Goal: Navigation & Orientation: Find specific page/section

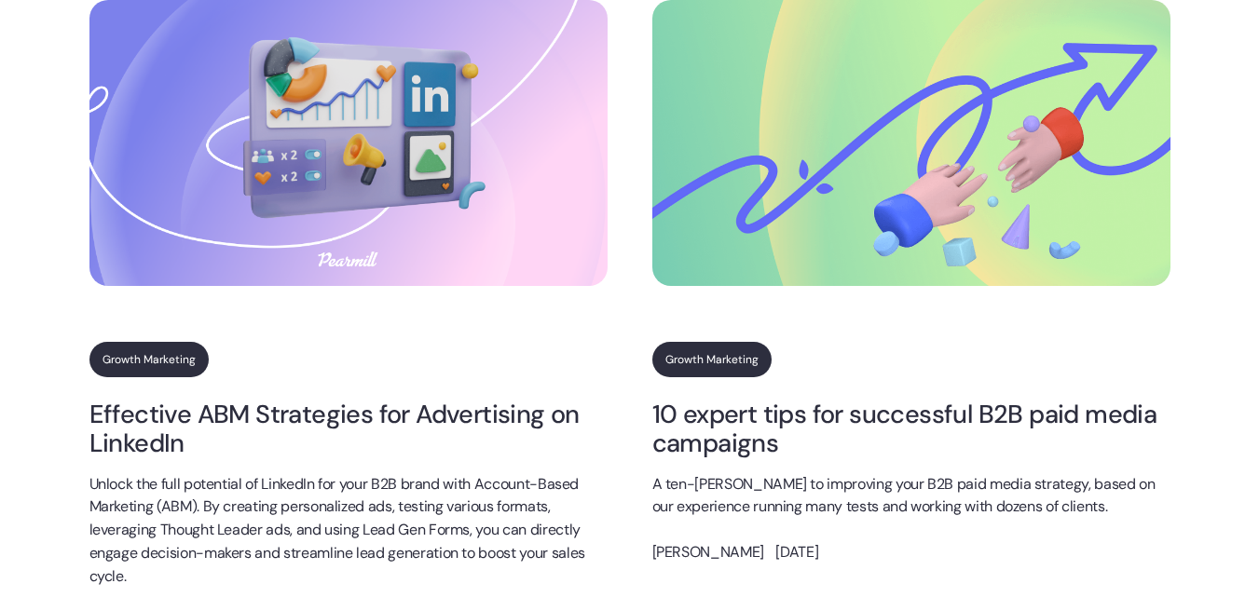
scroll to position [3354, 0]
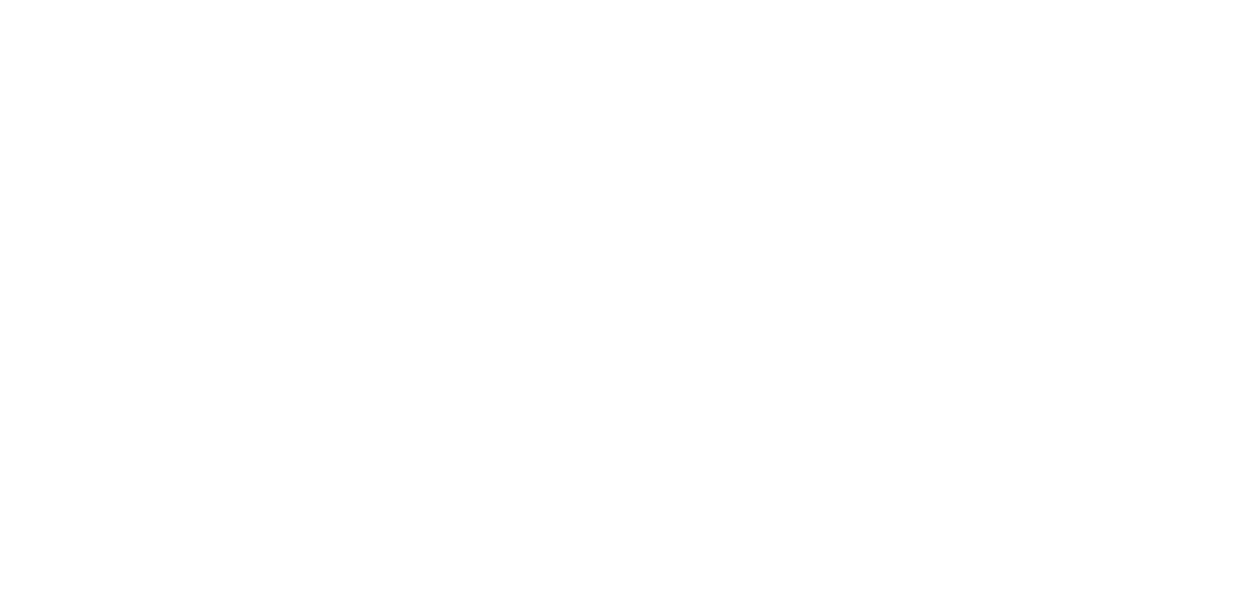
scroll to position [771, 0]
